Goal: Information Seeking & Learning: Understand process/instructions

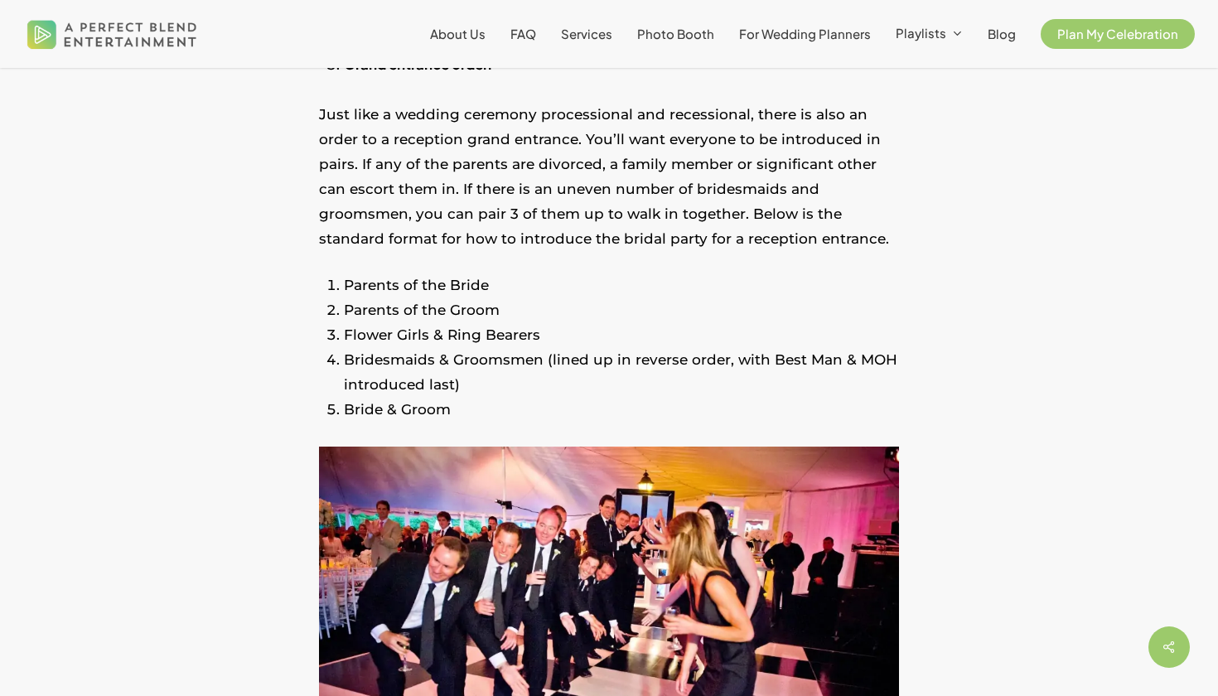
scroll to position [2211, 0]
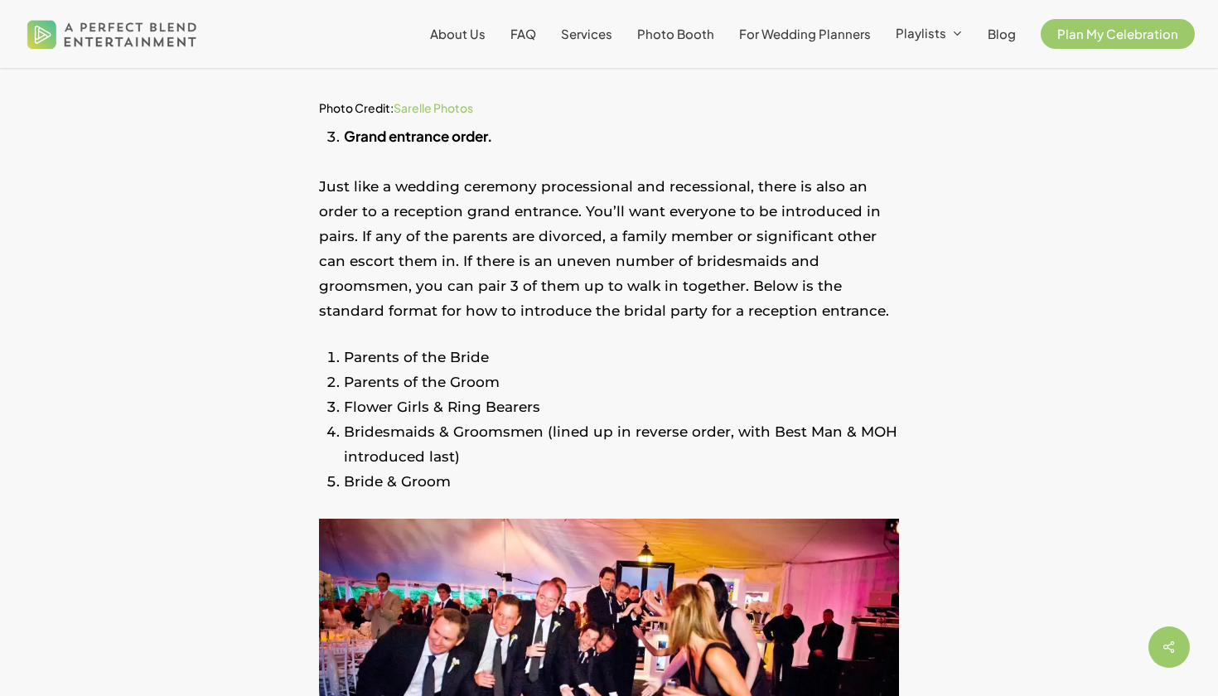
click at [818, 123] on li "Grand entrance order." at bounding box center [621, 136] width 555 height 26
click at [782, 128] on li "Grand entrance order." at bounding box center [621, 136] width 555 height 26
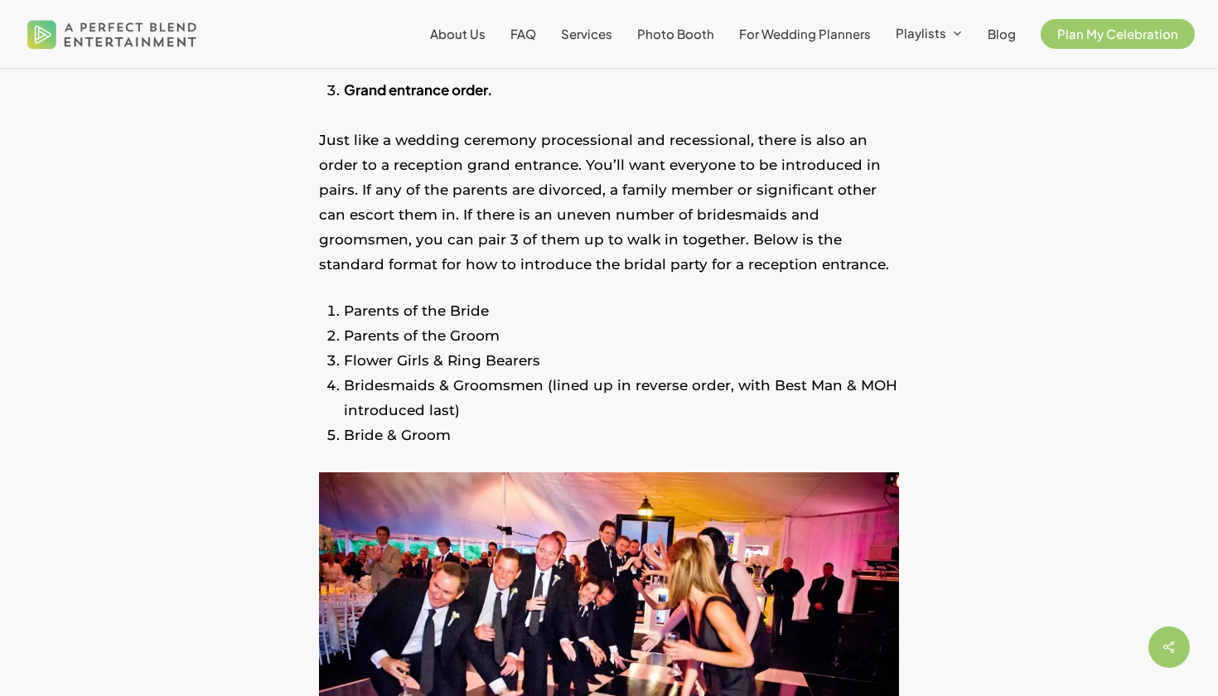
scroll to position [2245, 0]
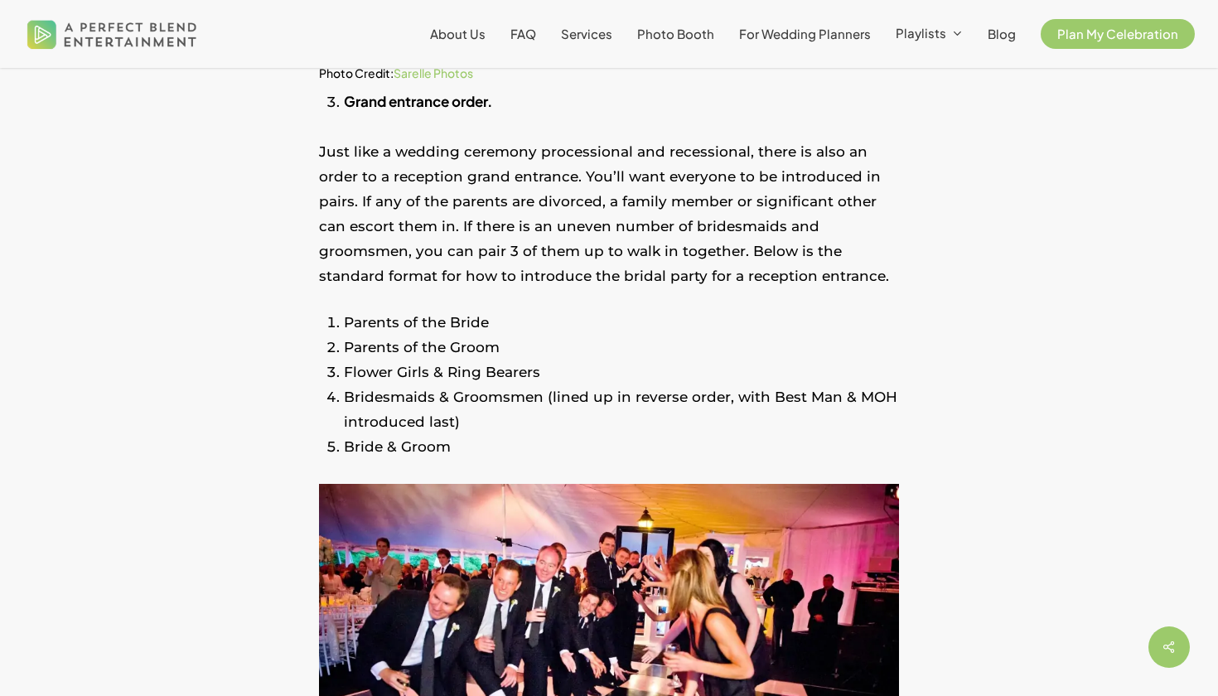
click at [464, 313] on li "Parents of the Bride" at bounding box center [621, 322] width 555 height 25
click at [486, 344] on li "Parents of the Groom" at bounding box center [621, 347] width 555 height 25
click at [483, 328] on li "Parents of the Bride" at bounding box center [621, 322] width 555 height 25
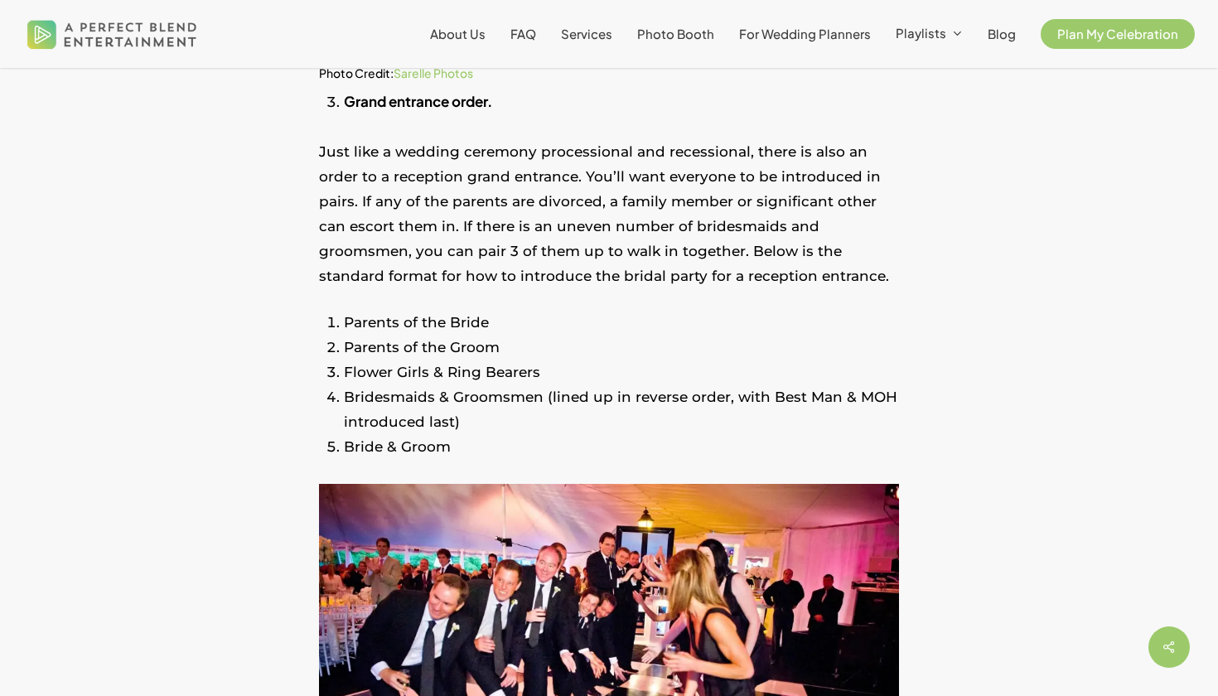
click at [761, 97] on li "Grand entrance order." at bounding box center [621, 102] width 555 height 26
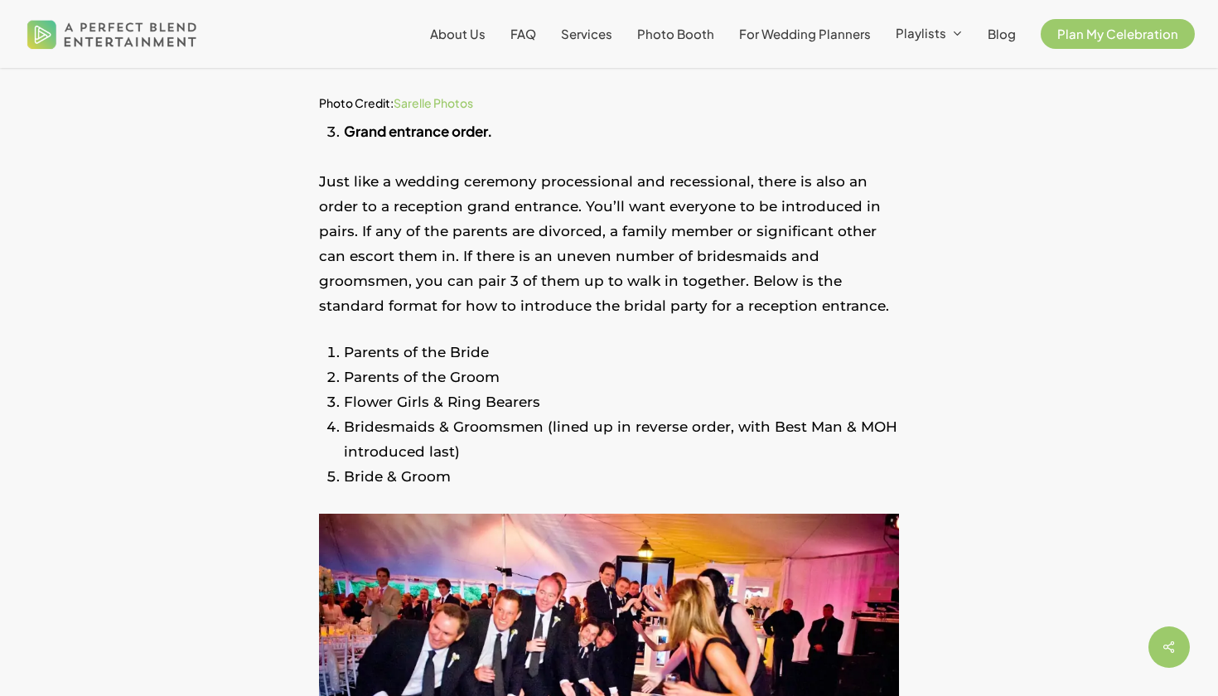
scroll to position [2215, 0]
click at [438, 328] on p "Just like a wedding ceremony processional and recessional, there is also an ord…" at bounding box center [609, 254] width 580 height 171
click at [806, 138] on li "Grand entrance order." at bounding box center [621, 131] width 555 height 26
click at [542, 255] on p "Just like a wedding ceremony processional and recessional, there is also an ord…" at bounding box center [609, 254] width 580 height 171
drag, startPoint x: 316, startPoint y: 349, endPoint x: 439, endPoint y: 407, distance: 135.6
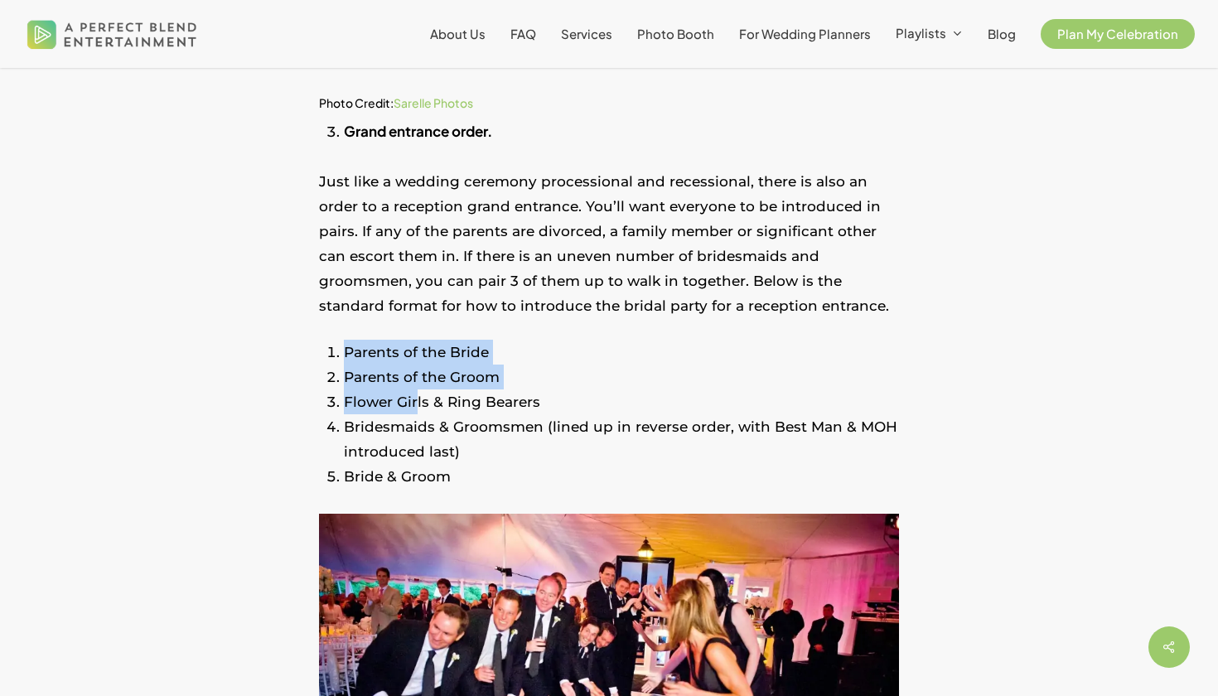
click at [460, 478] on li "Bride & Groom" at bounding box center [621, 476] width 555 height 25
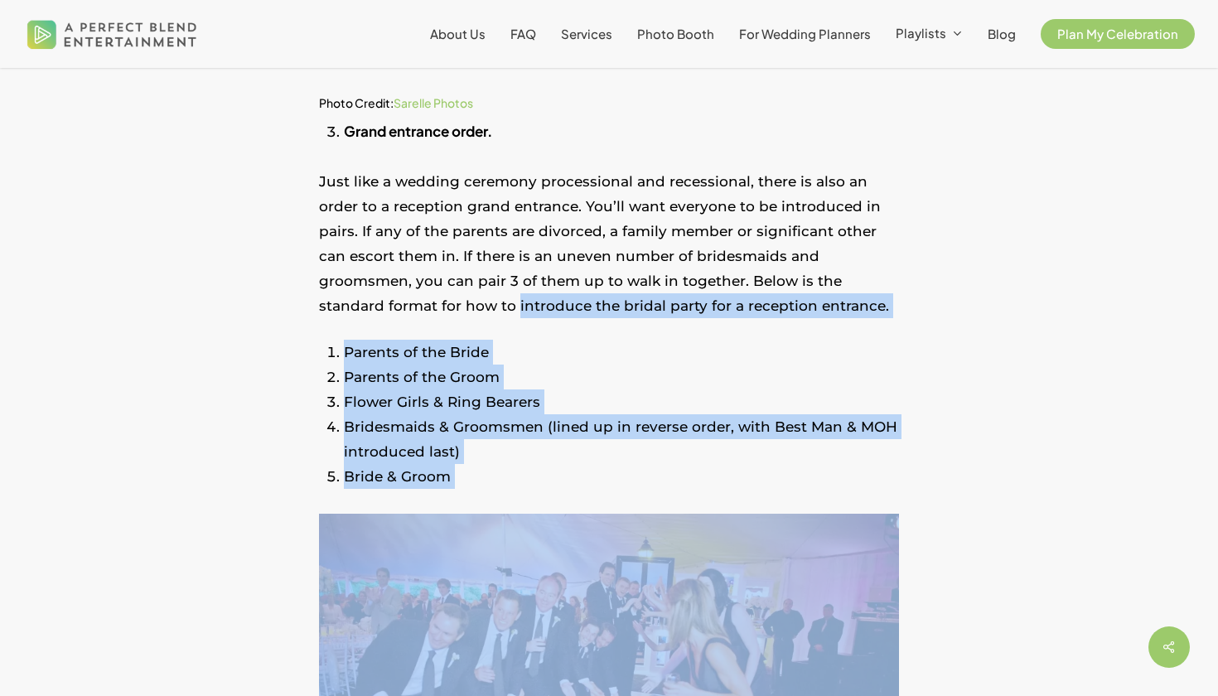
drag, startPoint x: 460, startPoint y: 478, endPoint x: 346, endPoint y: 305, distance: 207.1
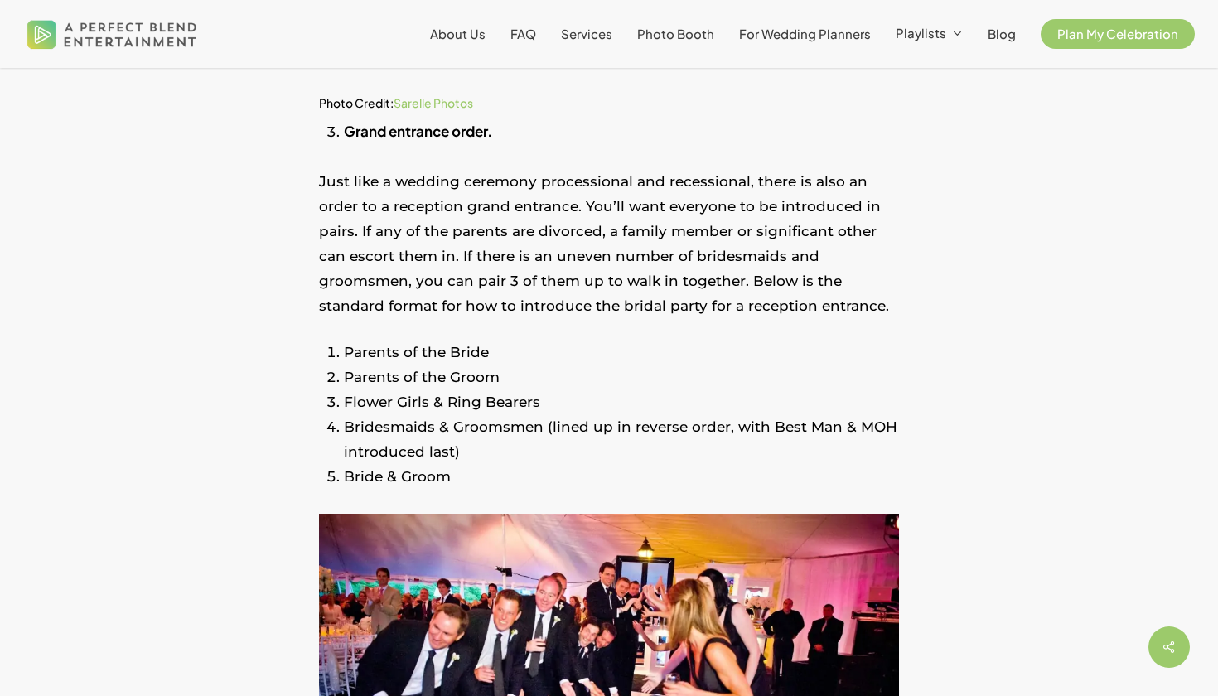
click at [429, 244] on p "Just like a wedding ceremony processional and recessional, there is also an ord…" at bounding box center [609, 254] width 580 height 171
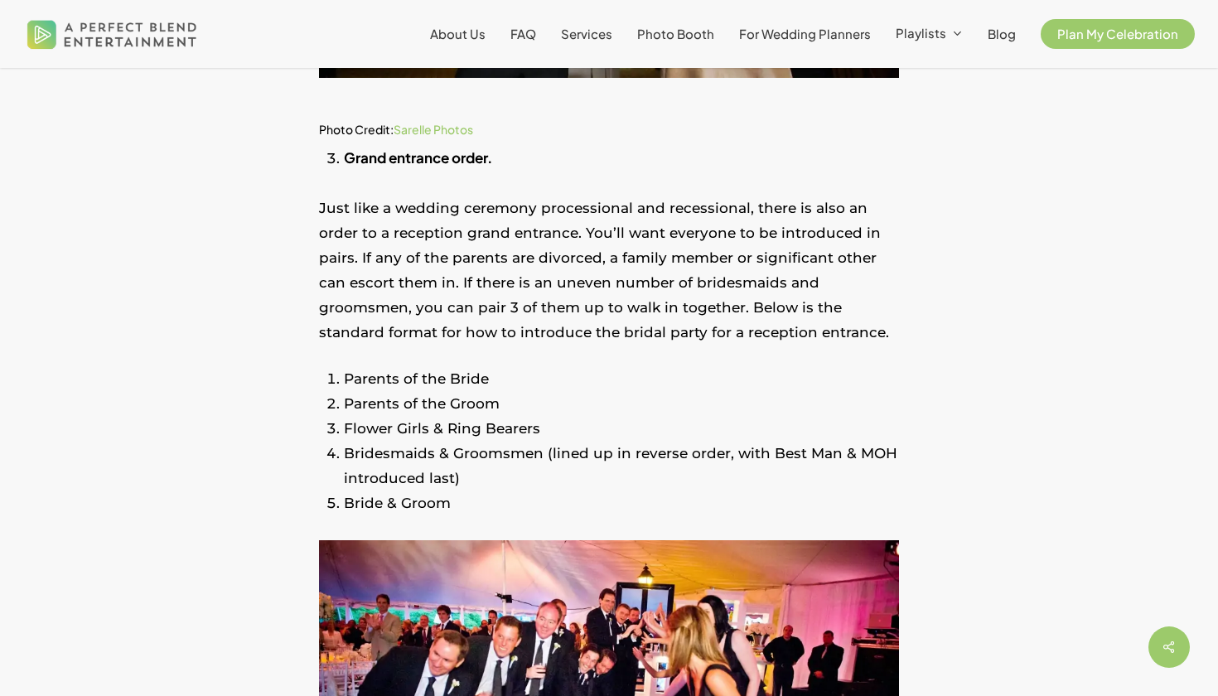
scroll to position [2080, 0]
